Goal: Book appointment/travel/reservation

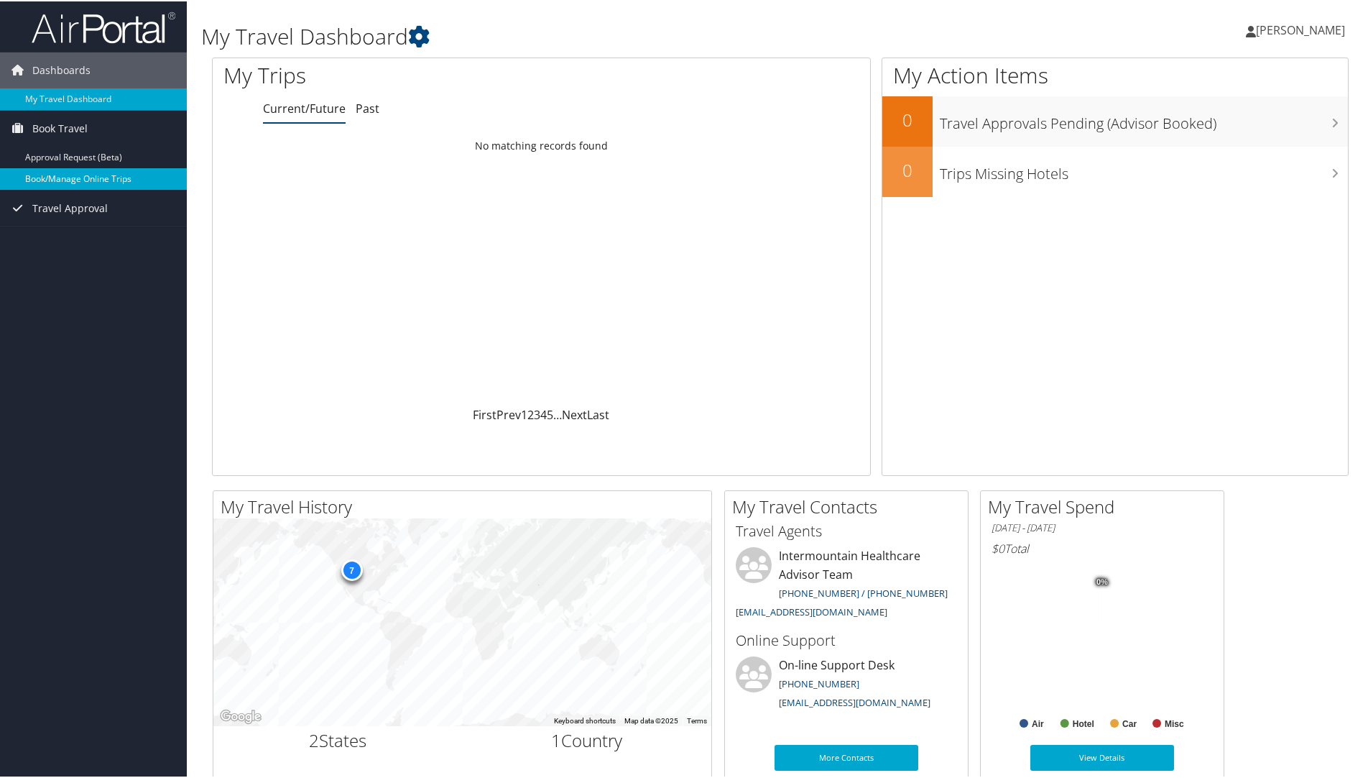
click at [75, 175] on link "Book/Manage Online Trips" at bounding box center [93, 178] width 187 height 22
